Goal: Task Accomplishment & Management: Manage account settings

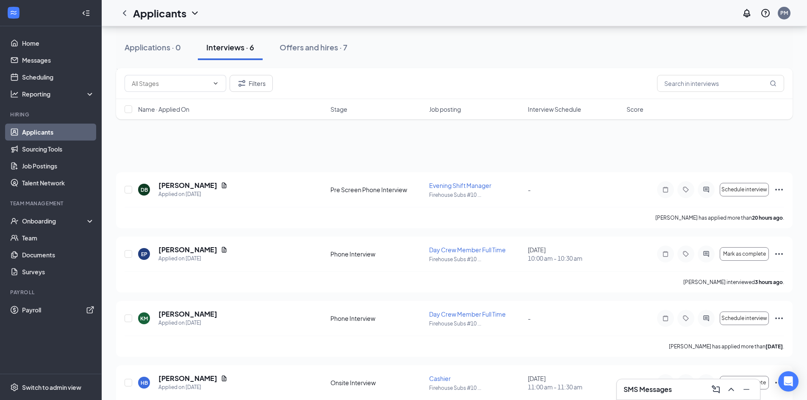
scroll to position [85, 0]
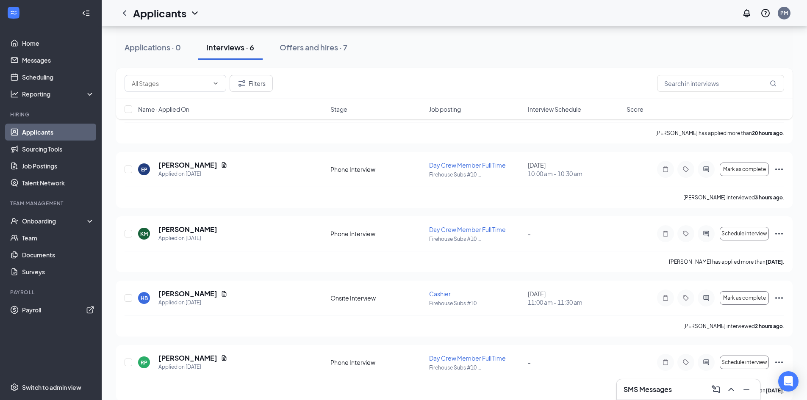
click at [175, 47] on div "Applications · 0" at bounding box center [153, 47] width 56 height 11
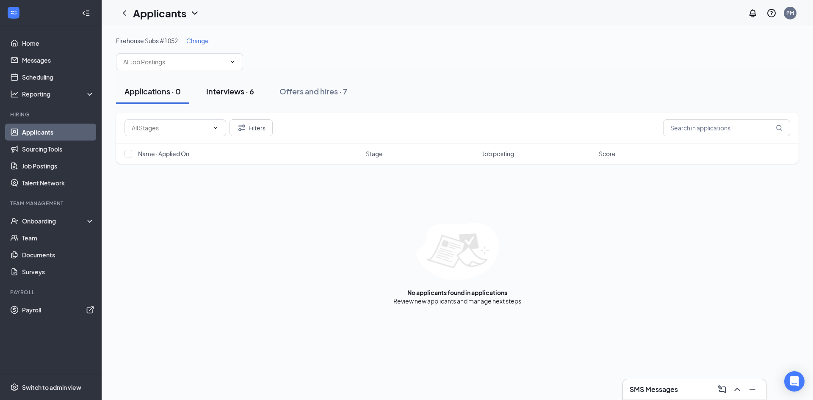
click at [240, 94] on div "Interviews · 6" at bounding box center [230, 91] width 48 height 11
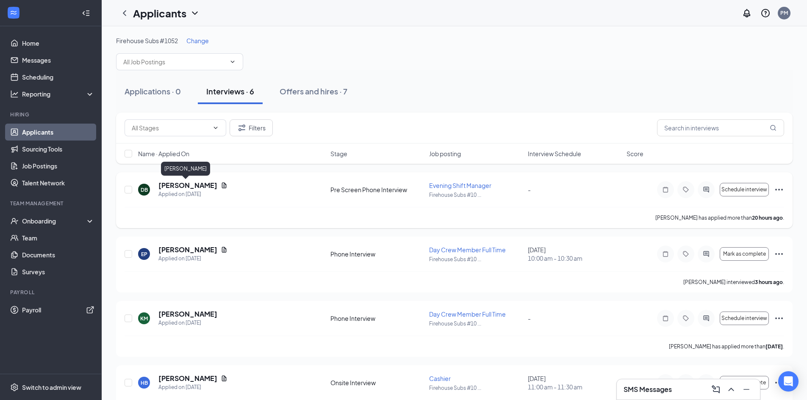
click at [177, 187] on h5 "[PERSON_NAME]" at bounding box center [187, 185] width 59 height 9
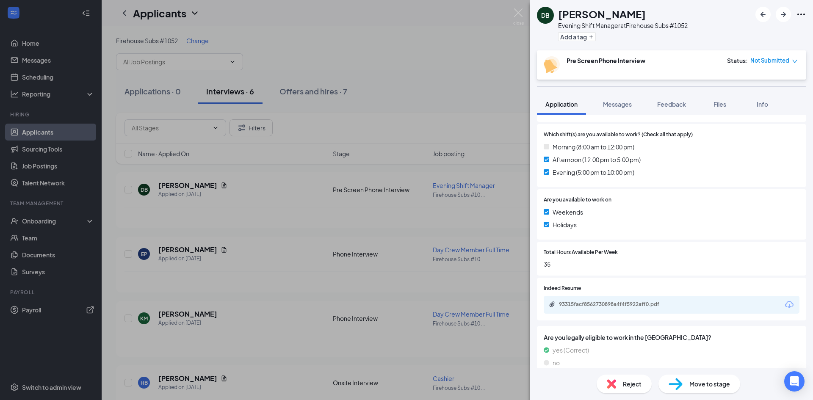
scroll to position [245, 0]
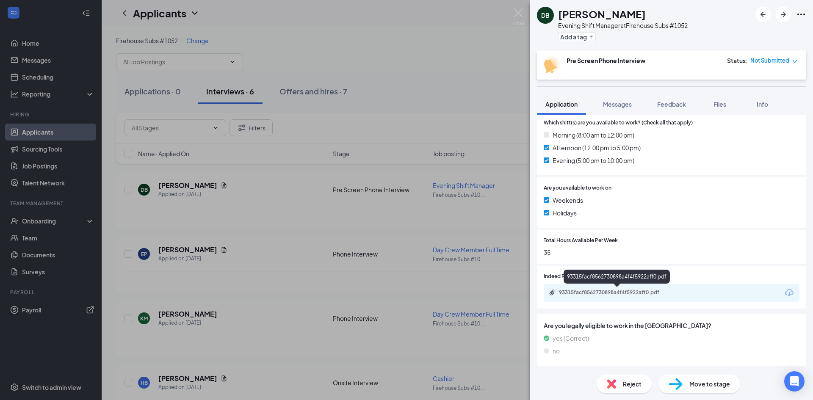
click at [636, 294] on div "93315facf8562730898a4f4f5922aff0.pdf" at bounding box center [618, 292] width 119 height 7
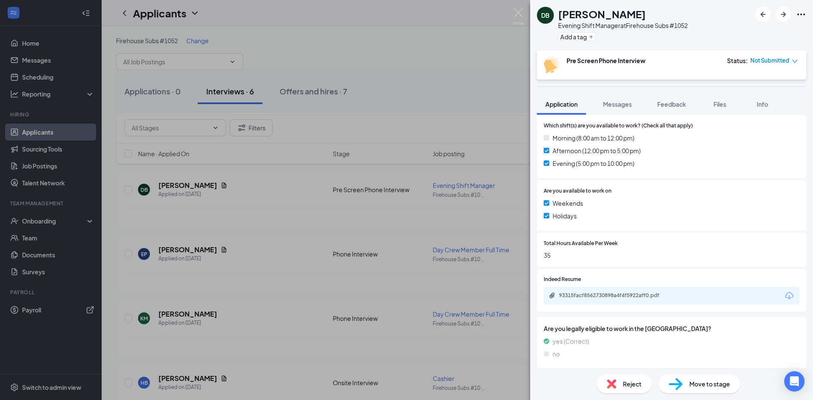
click at [402, 89] on div "DB [PERSON_NAME] Evening Shift Manager at Firehouse Subs #1052 Add a tag Pre Sc…" at bounding box center [406, 200] width 813 height 400
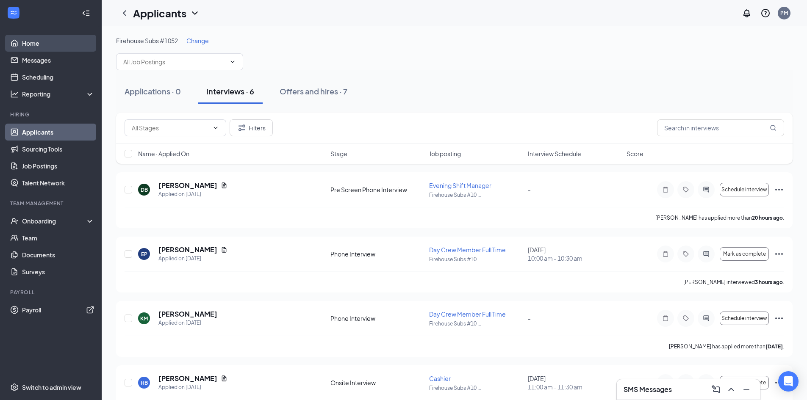
click at [45, 43] on link "Home" at bounding box center [58, 43] width 72 height 17
